Goal: Information Seeking & Learning: Check status

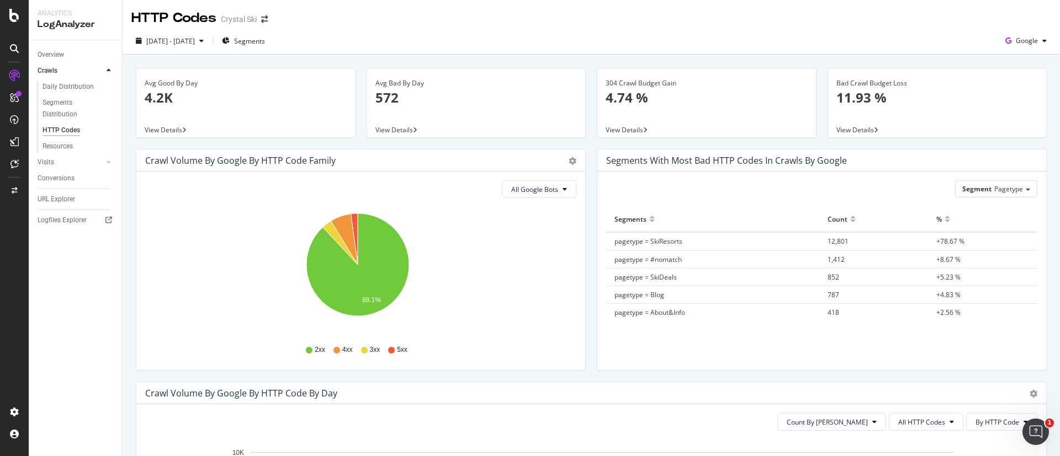
scroll to position [130, 0]
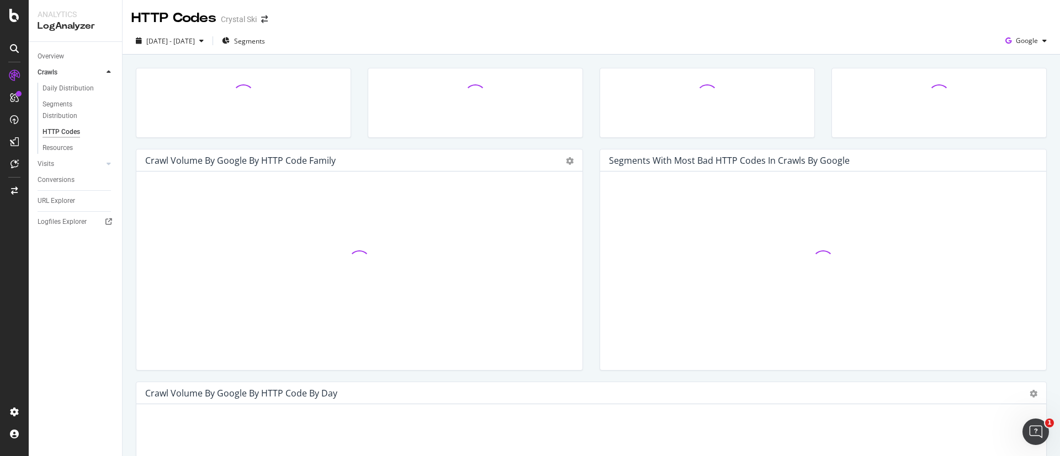
click at [172, 31] on div "2025 Aug. 5th - Sep. 3rd Segments Google" at bounding box center [591, 41] width 937 height 27
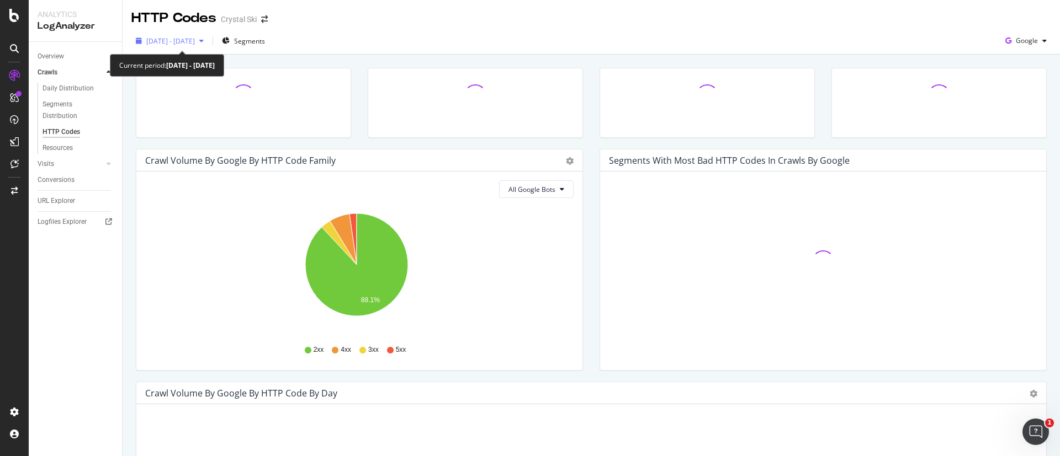
click at [183, 35] on div "[DATE] - [DATE]" at bounding box center [169, 41] width 77 height 17
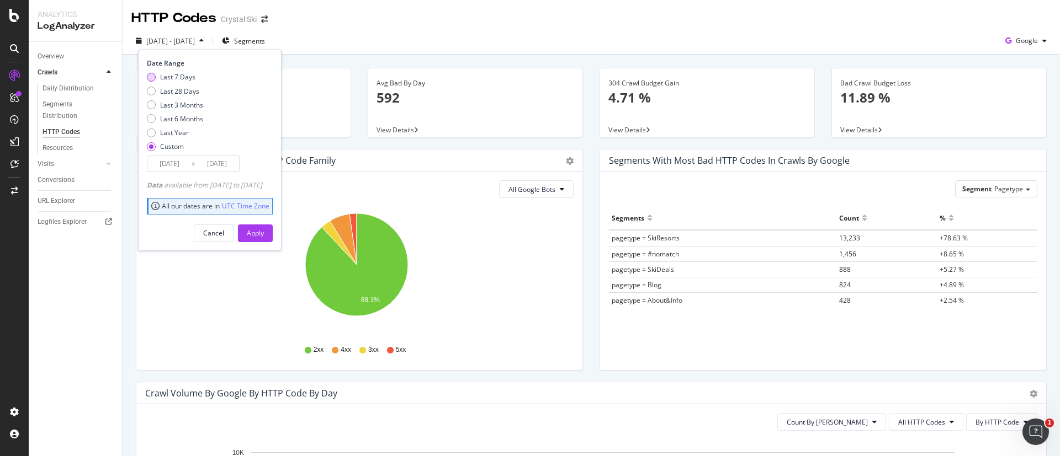
click at [158, 77] on div "Last 7 Days" at bounding box center [175, 76] width 56 height 9
type input "2025/08/29"
type input "2025/09/04"
click at [264, 228] on div "Apply" at bounding box center [255, 232] width 17 height 9
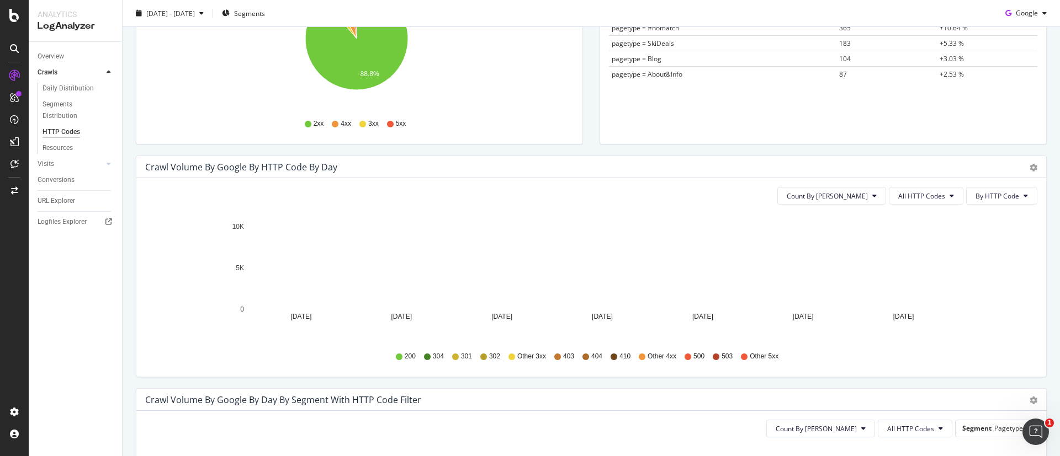
scroll to position [331, 0]
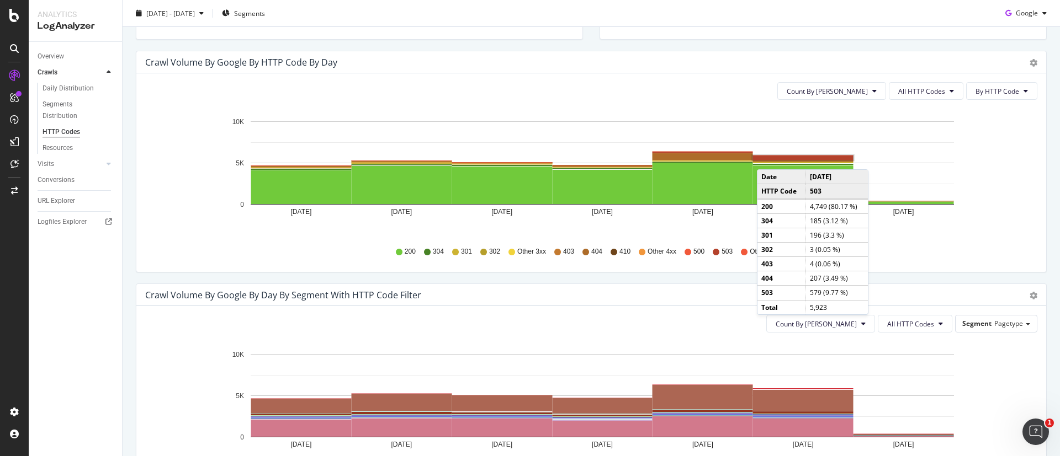
click at [768, 158] on rect "A chart." at bounding box center [803, 158] width 100 height 4
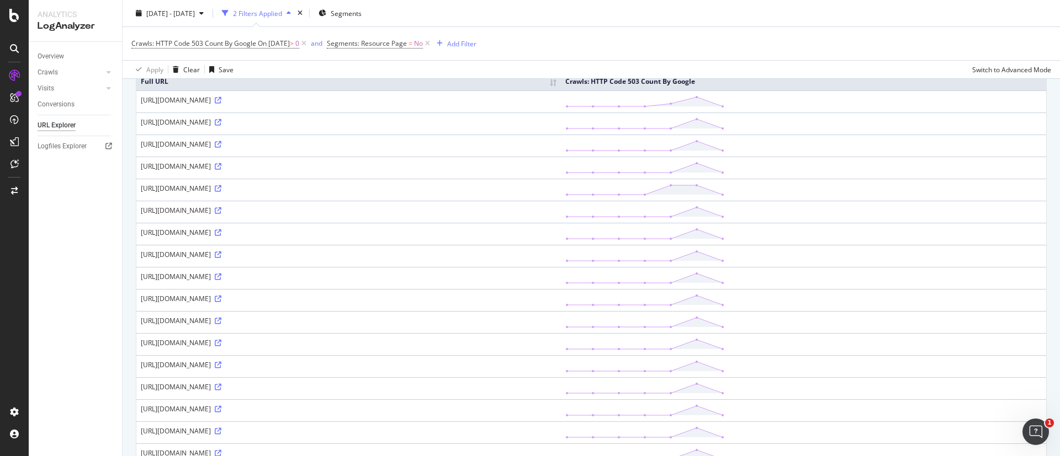
scroll to position [83, 0]
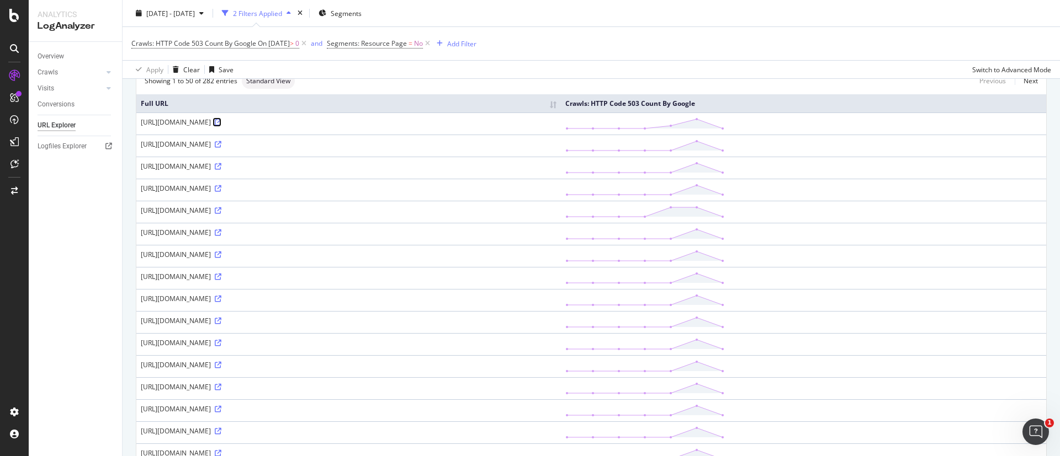
click at [221, 123] on icon at bounding box center [218, 122] width 7 height 7
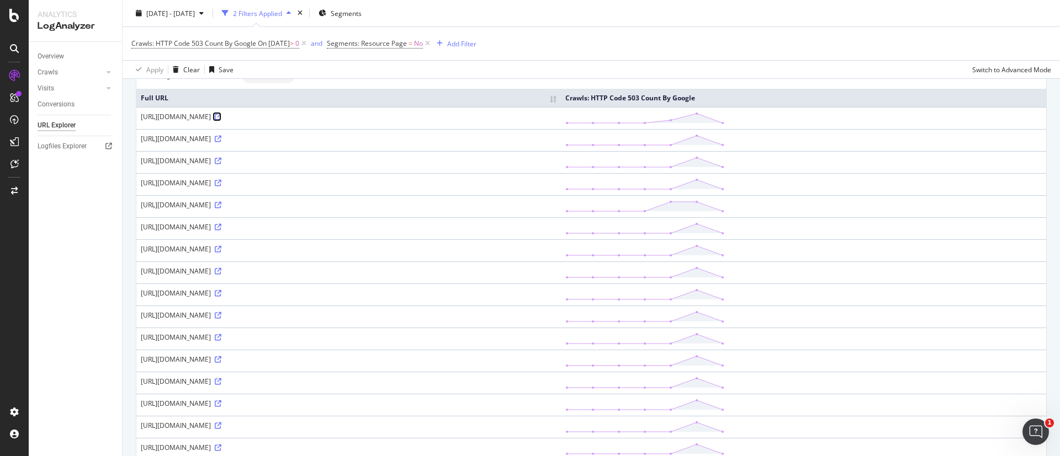
scroll to position [0, 0]
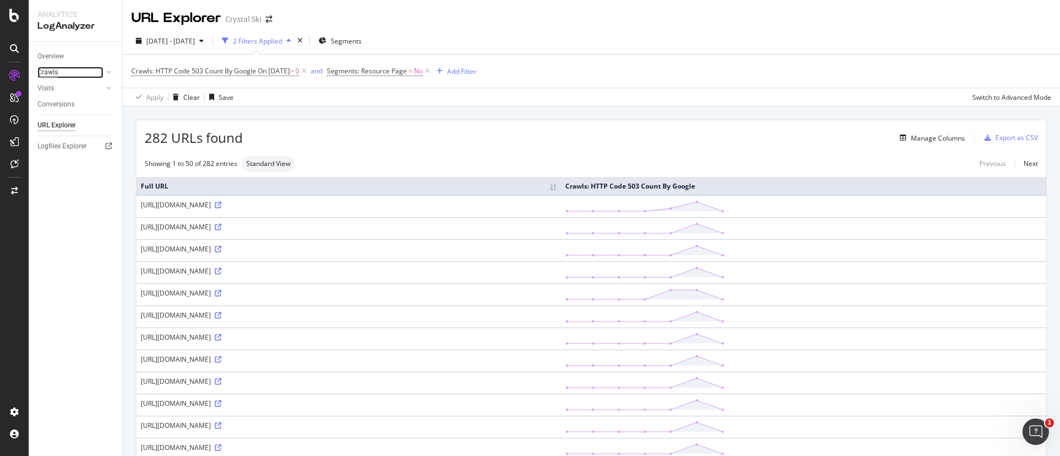
click at [50, 72] on div "Crawls" at bounding box center [48, 73] width 20 height 12
